Goal: Navigation & Orientation: Find specific page/section

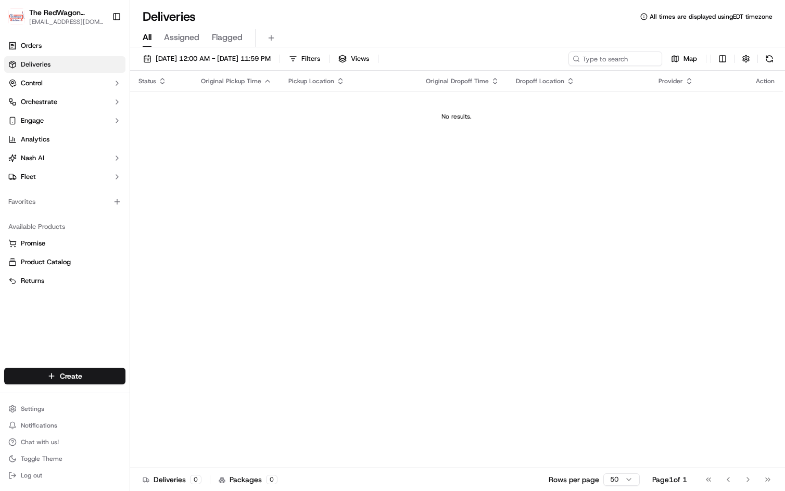
click at [721, 163] on div "Status Original Pickup Time Pickup Location Original Dropoff Time Dropoff Locat…" at bounding box center [456, 270] width 653 height 398
click at [56, 53] on link "Orders" at bounding box center [64, 45] width 121 height 17
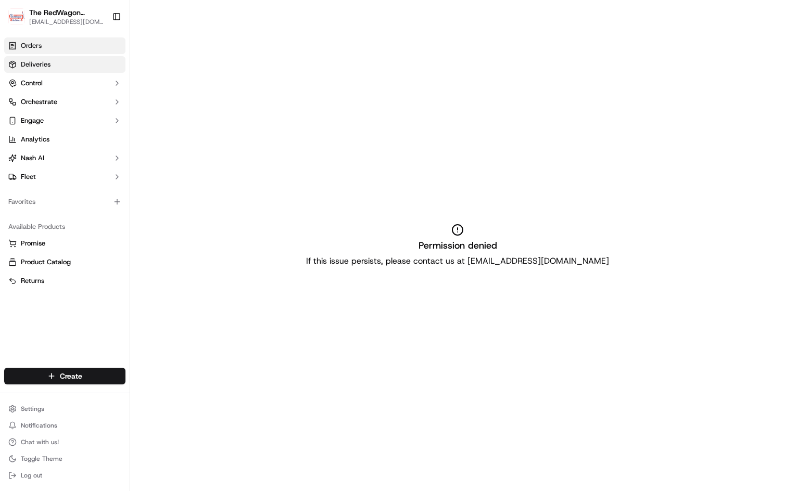
click at [51, 65] on link "Deliveries" at bounding box center [64, 64] width 121 height 17
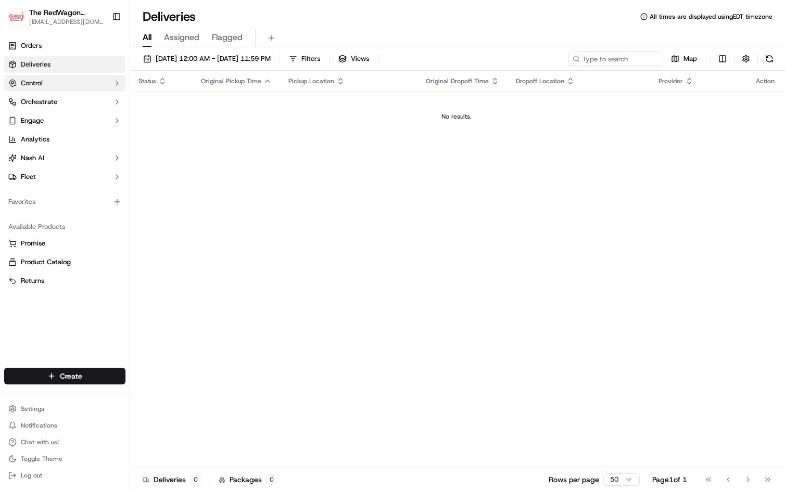
click at [50, 82] on button "Control" at bounding box center [64, 83] width 121 height 17
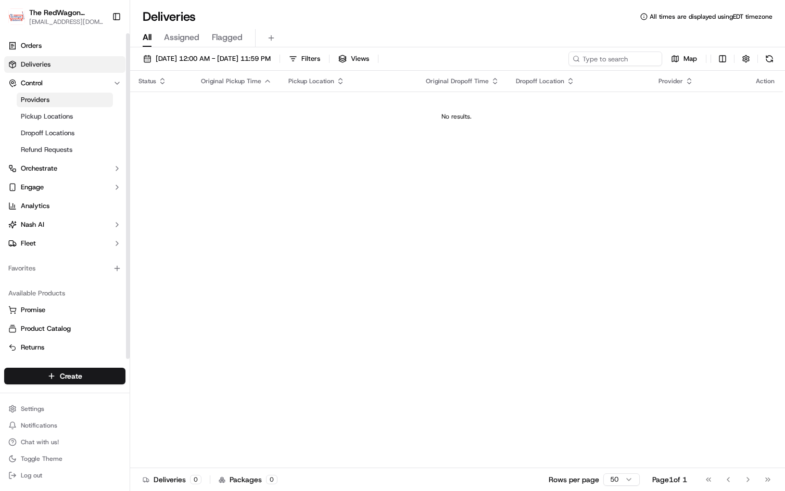
click at [47, 96] on span "Providers" at bounding box center [35, 99] width 29 height 9
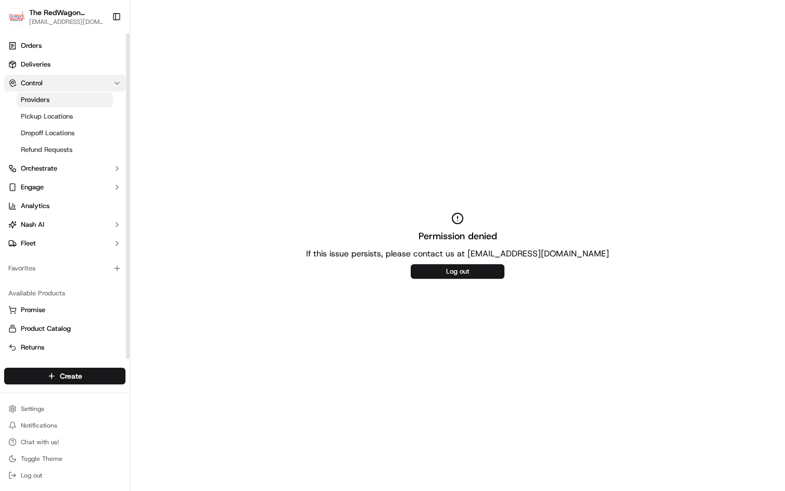
click at [52, 84] on button "Control" at bounding box center [64, 83] width 121 height 17
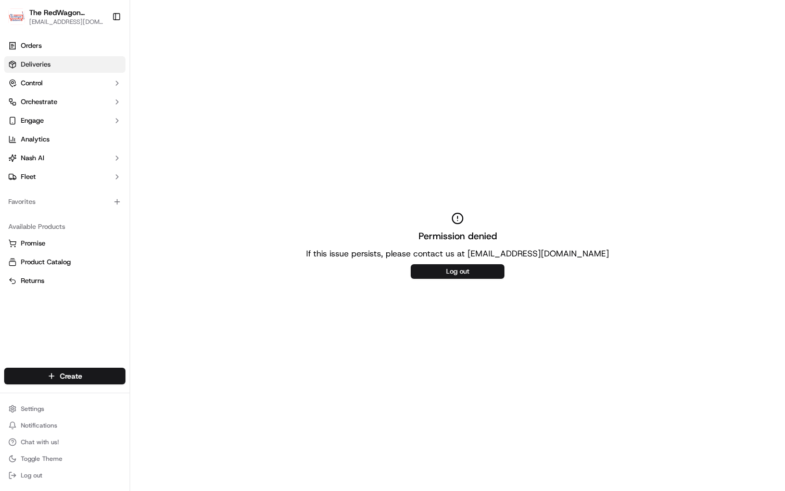
click at [56, 66] on link "Deliveries" at bounding box center [64, 64] width 121 height 17
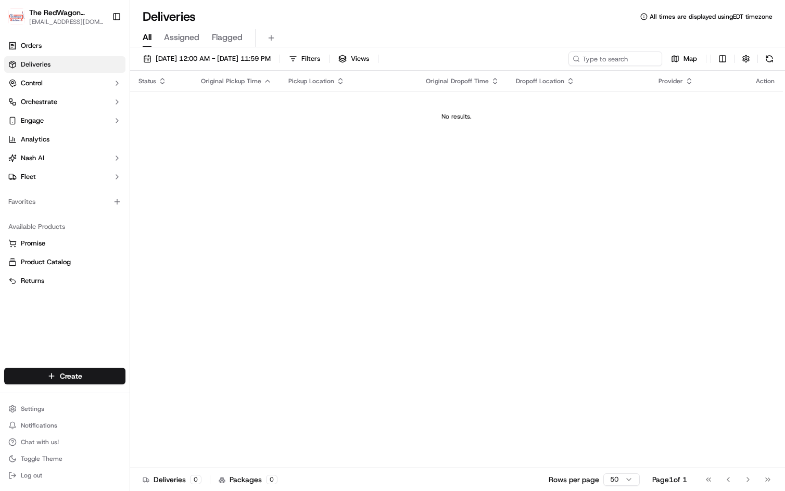
click at [56, 54] on ul "Orders Deliveries Control Orchestrate Engage Analytics [PERSON_NAME] Fleet" at bounding box center [64, 111] width 121 height 148
click at [57, 50] on link "Orders" at bounding box center [64, 45] width 121 height 17
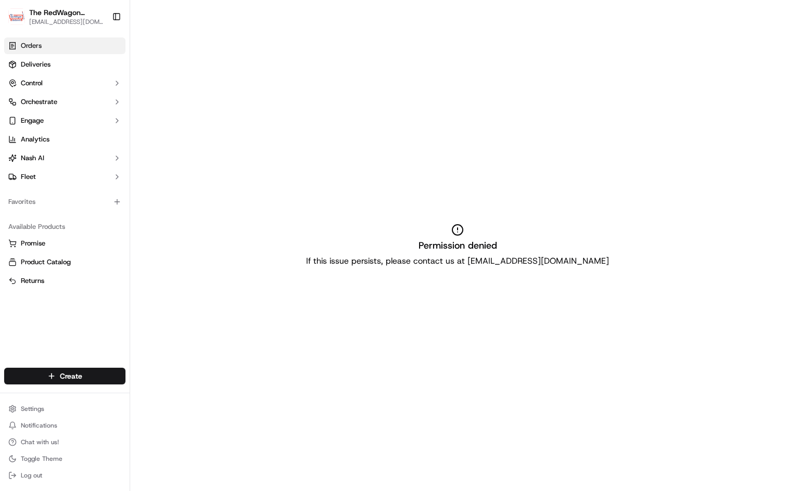
click at [50, 43] on link "Orders" at bounding box center [64, 45] width 121 height 17
click at [41, 66] on span "Deliveries" at bounding box center [36, 64] width 30 height 9
